Goal: Task Accomplishment & Management: Manage account settings

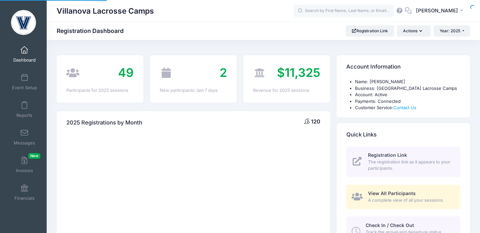
select select
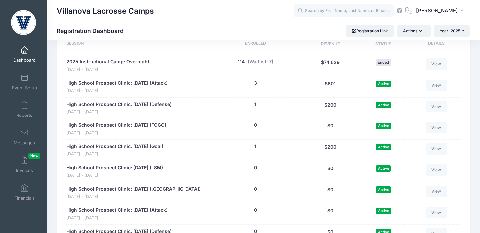
scroll to position [329, 0]
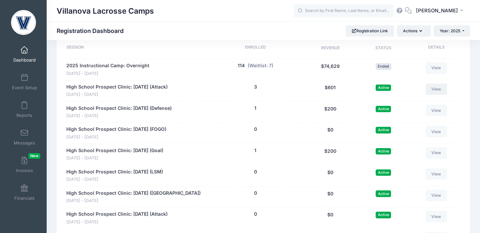
click at [435, 89] on link "View" at bounding box center [435, 89] width 21 height 11
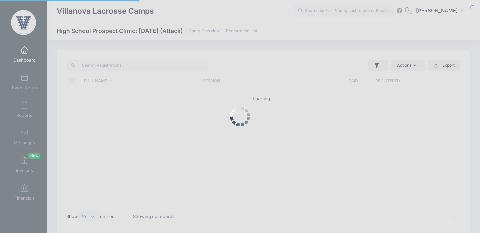
select select "10"
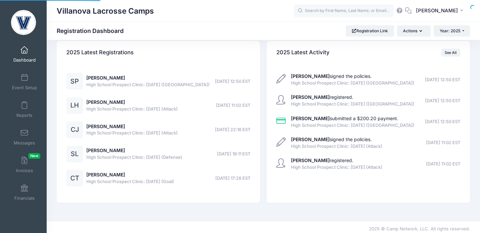
select select
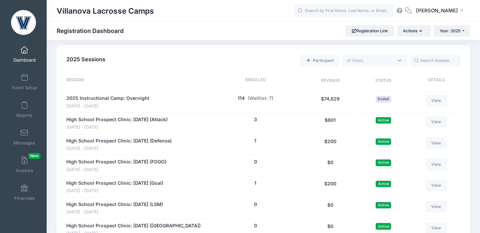
scroll to position [275, 0]
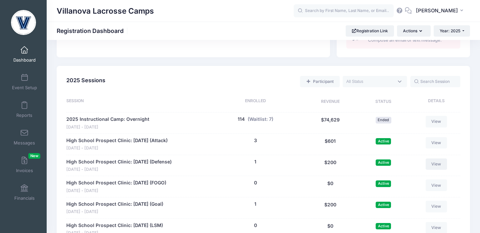
click at [437, 167] on link "View" at bounding box center [435, 164] width 21 height 11
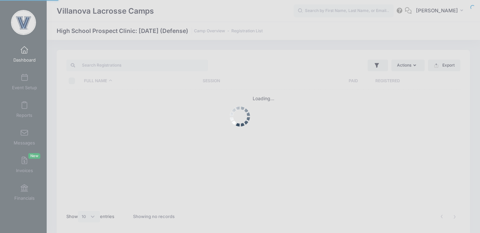
select select "10"
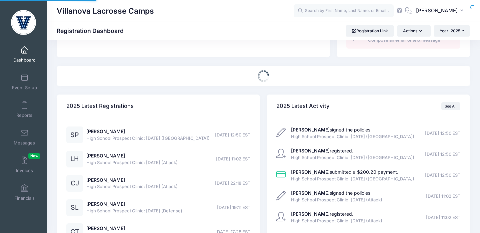
select select
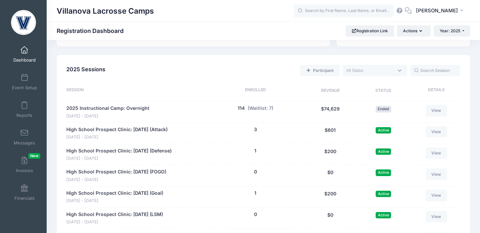
scroll to position [287, 0]
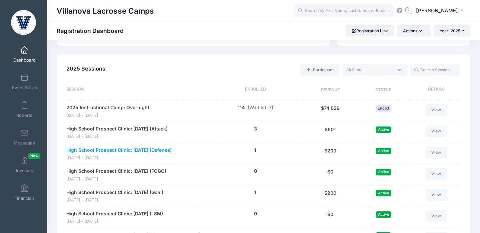
click at [151, 150] on link "High School Prospect Clinic: [DATE] (Defense)" at bounding box center [118, 150] width 105 height 7
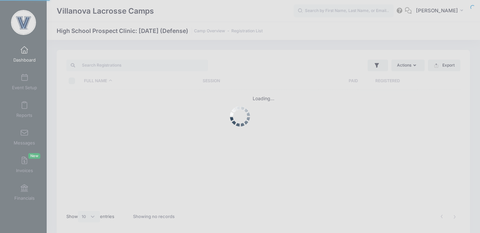
select select "10"
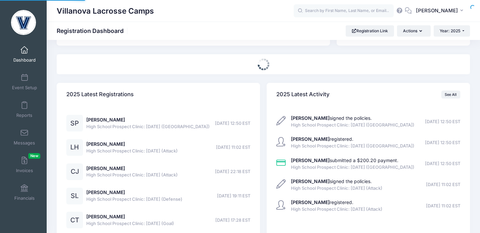
select select
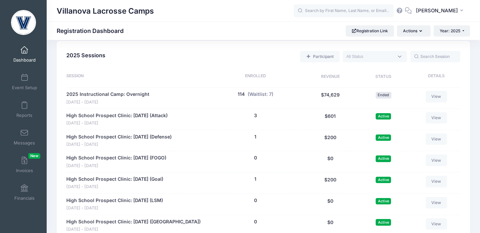
scroll to position [302, 0]
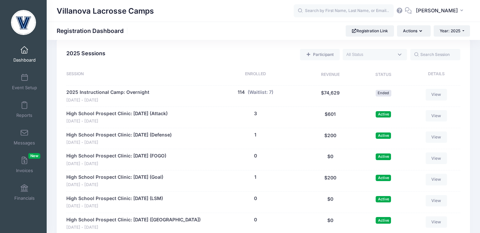
click at [142, 156] on link "High School Prospect Clinic: [DATE] (FOGO)" at bounding box center [116, 156] width 100 height 7
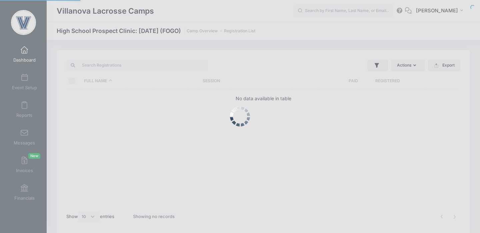
select select "10"
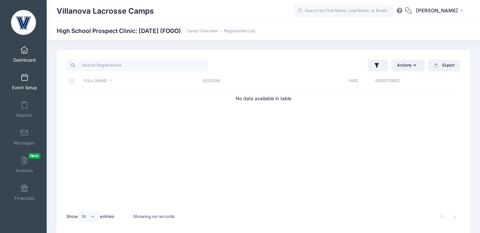
click at [25, 87] on span "Event Setup" at bounding box center [24, 88] width 25 height 6
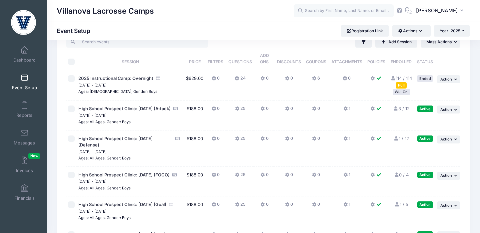
scroll to position [1, 0]
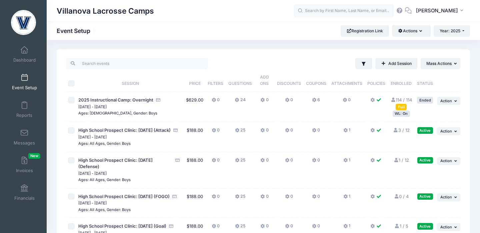
click at [451, 126] on td "... Action Resume Session Pause Session Edit Session Duplicate Session Assign F…" at bounding box center [447, 137] width 25 height 30
click at [449, 129] on span "Action" at bounding box center [446, 131] width 12 height 5
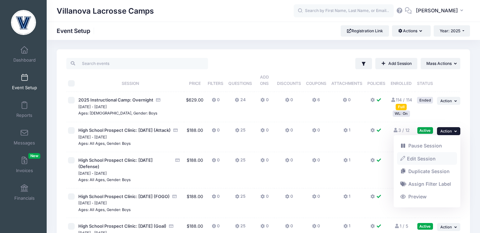
click at [416, 161] on link "Edit Session" at bounding box center [427, 158] width 60 height 13
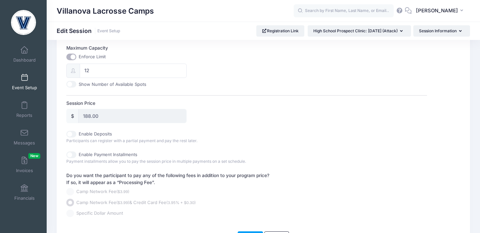
scroll to position [323, 0]
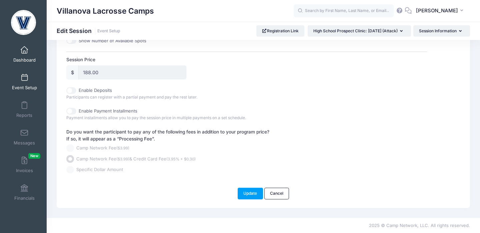
click at [24, 52] on span at bounding box center [24, 50] width 0 height 7
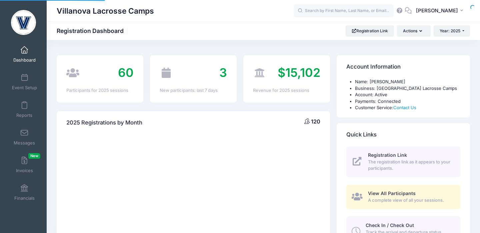
select select
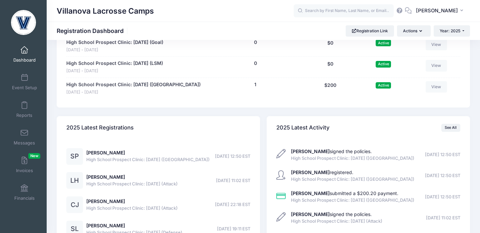
scroll to position [643, 0]
